Goal: Task Accomplishment & Management: Complete application form

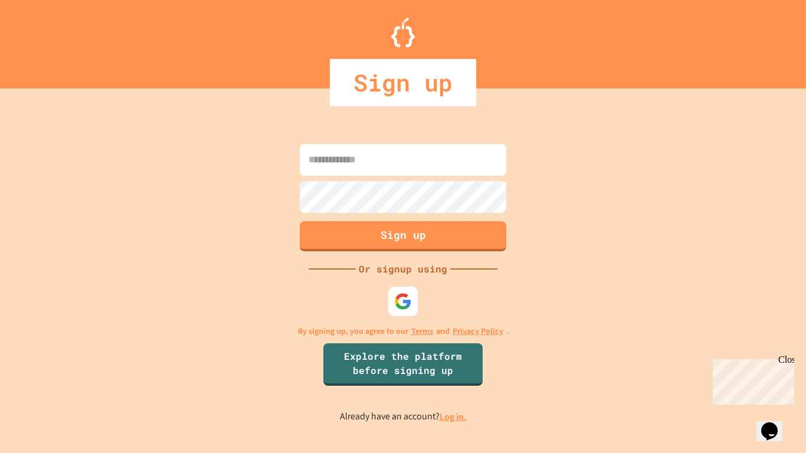
click at [481, 157] on input at bounding box center [403, 160] width 207 height 32
